Goal: Task Accomplishment & Management: Complete application form

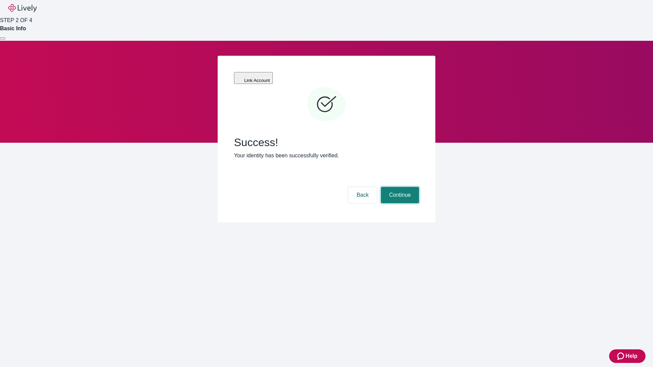
click at [399, 187] on button "Continue" at bounding box center [400, 195] width 38 height 16
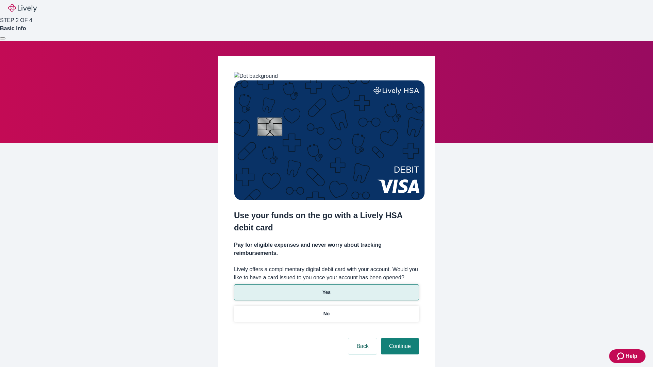
click at [326, 289] on p "Yes" at bounding box center [327, 292] width 8 height 7
click at [399, 339] on button "Continue" at bounding box center [400, 347] width 38 height 16
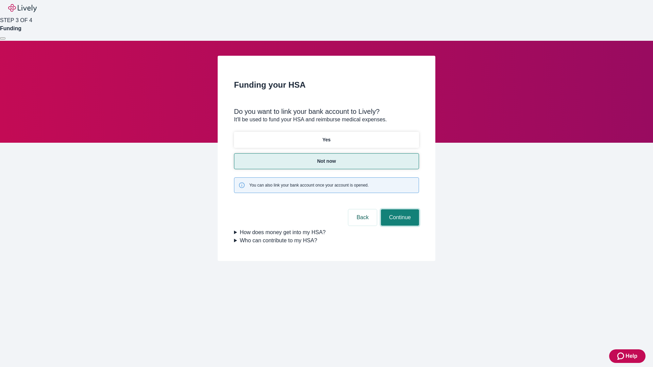
click at [399, 210] on button "Continue" at bounding box center [400, 218] width 38 height 16
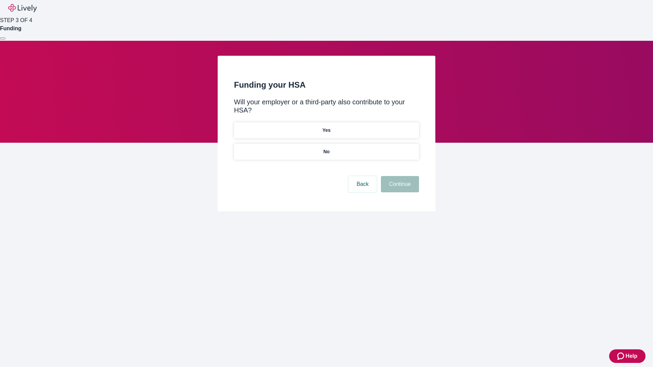
click at [326, 148] on p "No" at bounding box center [327, 151] width 6 height 7
click at [399, 176] on button "Continue" at bounding box center [400, 184] width 38 height 16
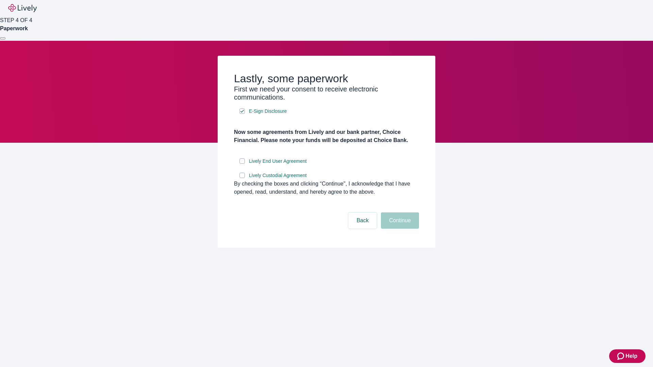
click at [242, 164] on input "Lively End User Agreement" at bounding box center [242, 161] width 5 height 5
checkbox input "true"
click at [242, 178] on input "Lively Custodial Agreement" at bounding box center [242, 175] width 5 height 5
checkbox input "true"
click at [399, 229] on button "Continue" at bounding box center [400, 221] width 38 height 16
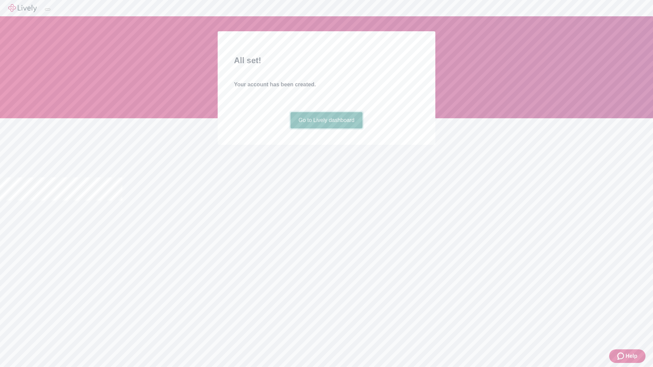
click at [326, 129] on link "Go to Lively dashboard" at bounding box center [327, 120] width 72 height 16
